Goal: Information Seeking & Learning: Learn about a topic

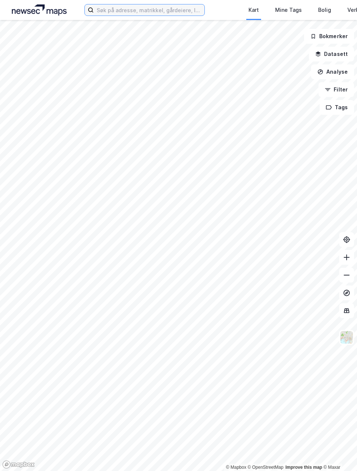
click at [123, 9] on input at bounding box center [149, 9] width 111 height 11
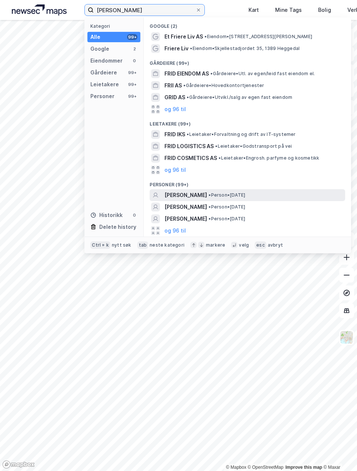
type input "[PERSON_NAME]"
click at [179, 194] on span "[PERSON_NAME]" at bounding box center [185, 195] width 43 height 9
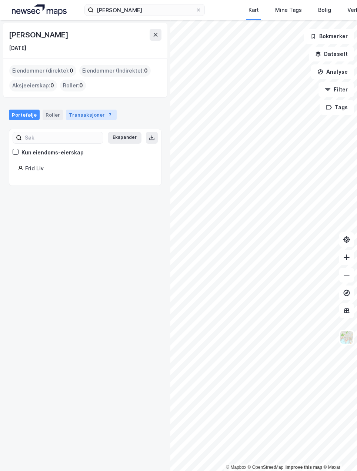
click at [81, 120] on div "Transaksjoner 7" at bounding box center [91, 115] width 51 height 10
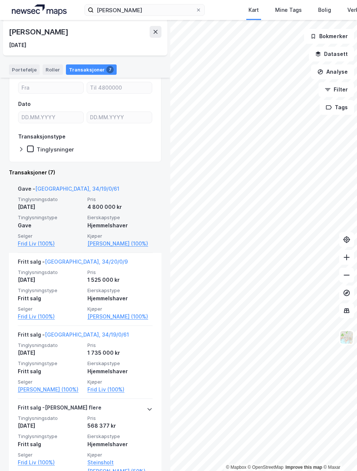
scroll to position [74, 0]
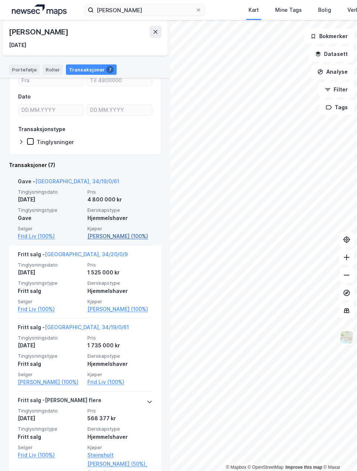
click at [110, 237] on link "[PERSON_NAME] (100%)" at bounding box center [119, 236] width 65 height 9
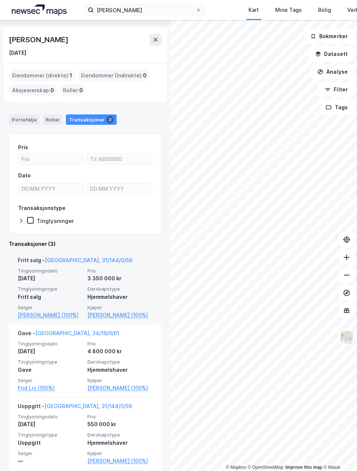
scroll to position [36, 0]
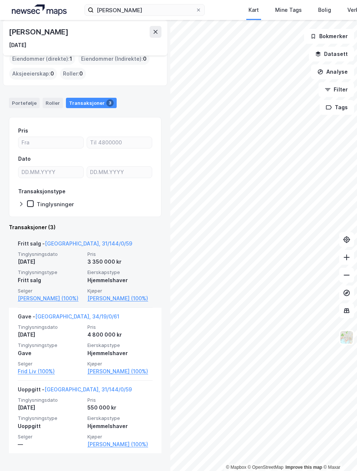
click at [4, 229] on div "FRID LIV Person [PERSON_NAME] [DATE] Eiendommer (direkte) : 1 Eiendommer (Indir…" at bounding box center [85, 245] width 170 height 451
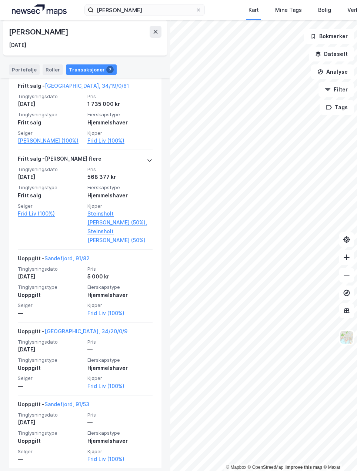
scroll to position [321, 0]
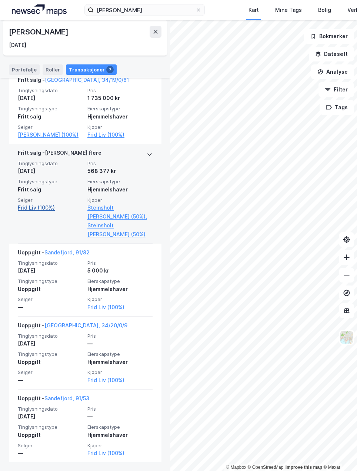
click at [51, 206] on link "Frid Liv (100%)" at bounding box center [50, 207] width 65 height 9
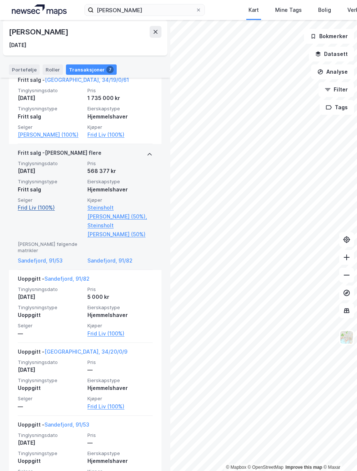
click at [51, 206] on link "Frid Liv (100%)" at bounding box center [50, 207] width 65 height 9
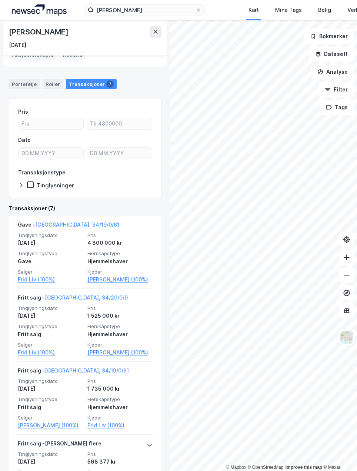
scroll to position [0, 0]
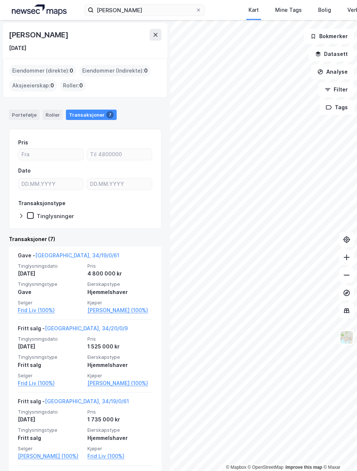
click at [78, 117] on div "Transaksjoner 7" at bounding box center [91, 115] width 51 height 10
click at [77, 115] on div "Transaksjoner 7" at bounding box center [91, 115] width 51 height 10
click at [91, 111] on div "Transaksjoner 7" at bounding box center [91, 115] width 51 height 10
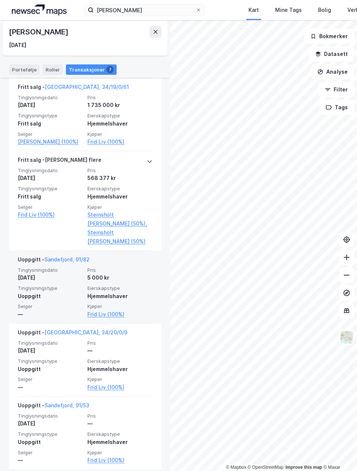
scroll to position [321, 0]
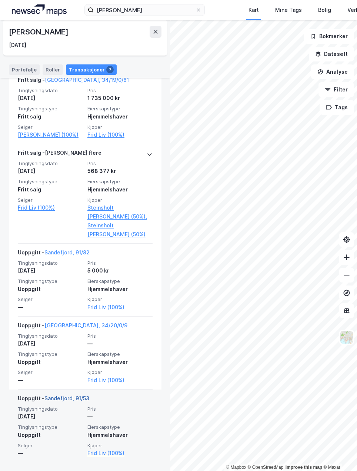
click at [75, 399] on link "Sandefjord, 91/53" at bounding box center [66, 398] width 45 height 6
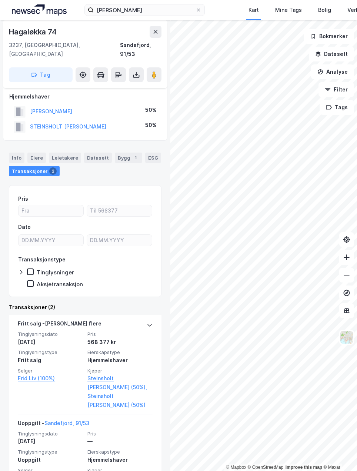
scroll to position [45, 0]
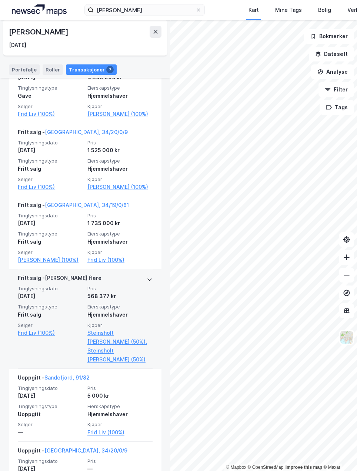
scroll to position [321, 0]
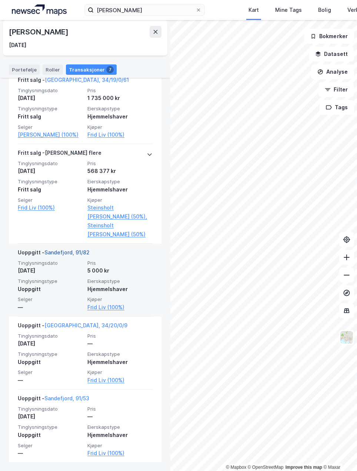
click at [86, 254] on link "Sandefjord, 91/82" at bounding box center [66, 252] width 45 height 6
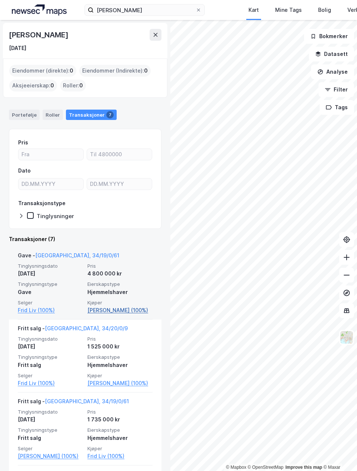
click at [90, 307] on link "[PERSON_NAME] (100%)" at bounding box center [119, 310] width 65 height 9
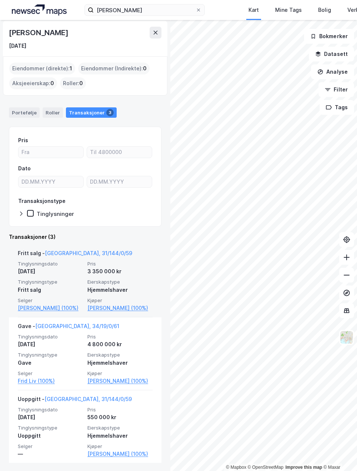
scroll to position [36, 0]
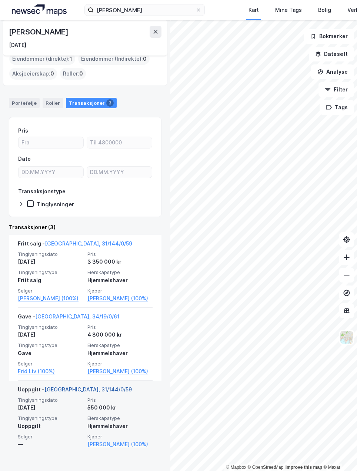
click at [79, 392] on link "[GEOGRAPHIC_DATA], 31/144/0/59" at bounding box center [87, 389] width 87 height 6
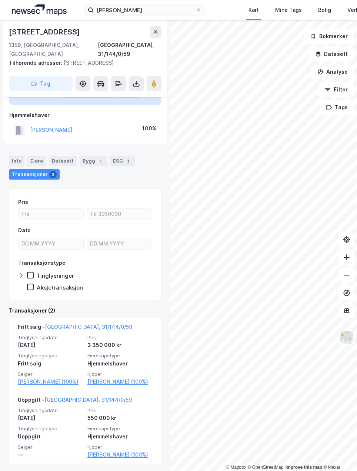
scroll to position [57, 0]
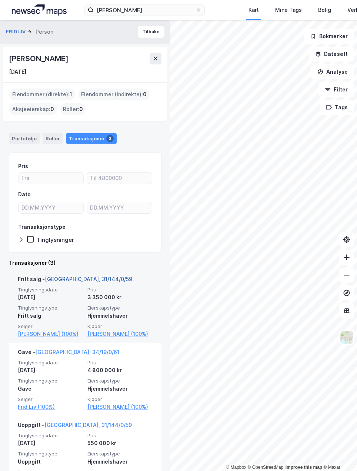
click at [90, 276] on link "[GEOGRAPHIC_DATA], 31/144/0/59" at bounding box center [88, 279] width 87 height 6
